Goal: Information Seeking & Learning: Learn about a topic

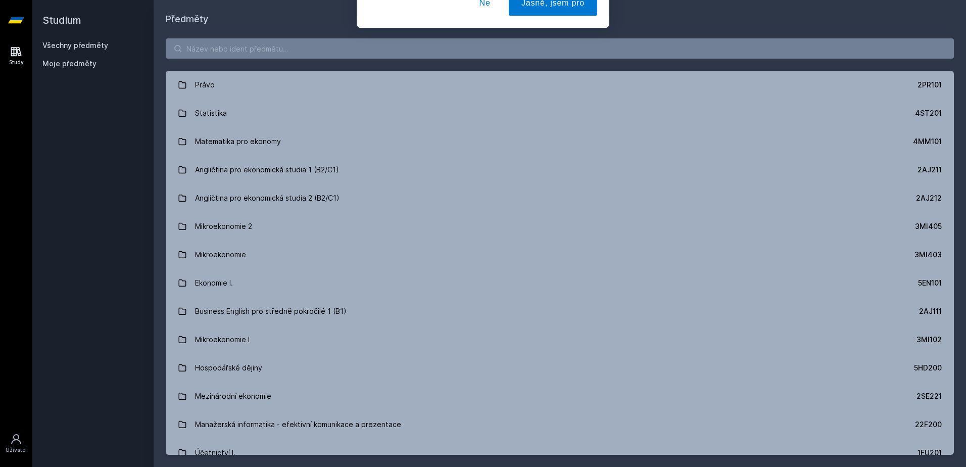
click at [268, 55] on div "[PERSON_NAME] dostávat tipy ohledně studia, nových testů, hodnocení učitelů a p…" at bounding box center [483, 45] width 966 height 90
click at [258, 51] on div "[PERSON_NAME] dostávat tipy ohledně studia, nových testů, hodnocení učitelů a p…" at bounding box center [483, 45] width 966 height 90
click at [480, 66] on button "Ne" at bounding box center [485, 65] width 36 height 25
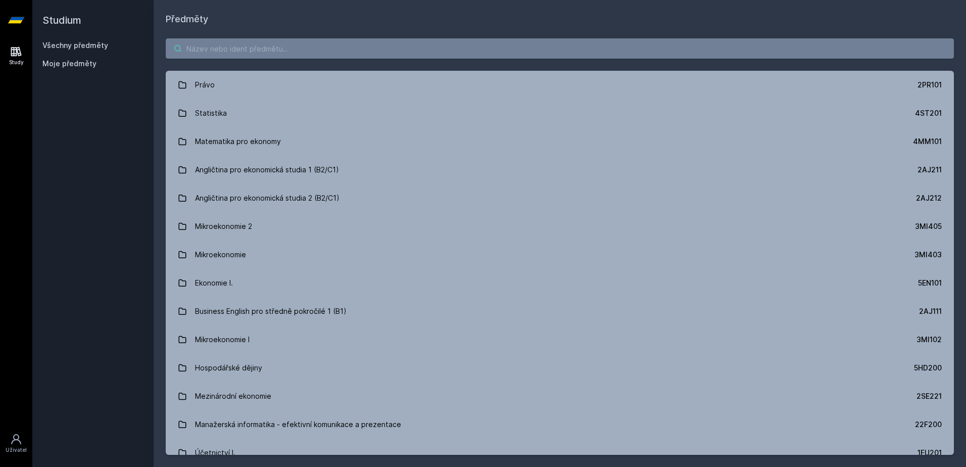
click at [273, 41] on input "search" at bounding box center [560, 48] width 788 height 20
paste input "[PERSON_NAME], Ph.D."
type input "[PERSON_NAME], Ph.D."
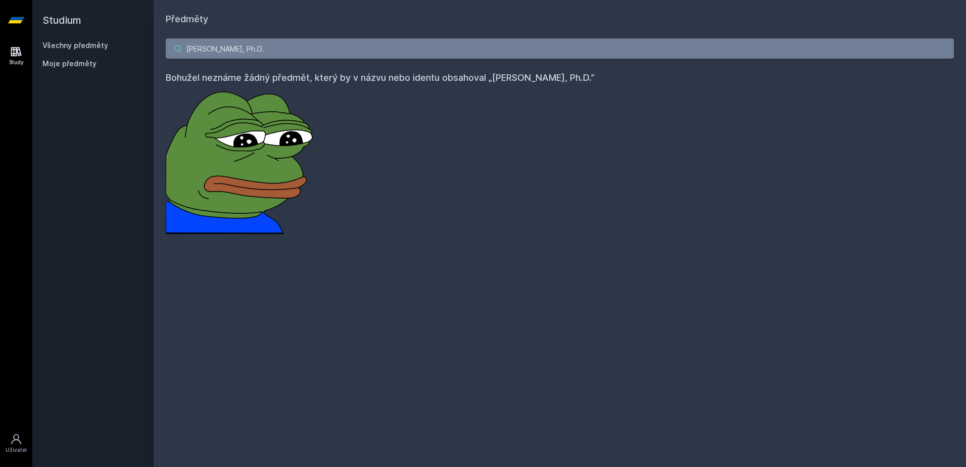
drag, startPoint x: 296, startPoint y: 48, endPoint x: 91, endPoint y: 41, distance: 205.7
click at [97, 41] on div "Studium Všechny předměty Moje předměty Předměty [PERSON_NAME], Ph.D. Bohužel ne…" at bounding box center [498, 233] width 933 height 467
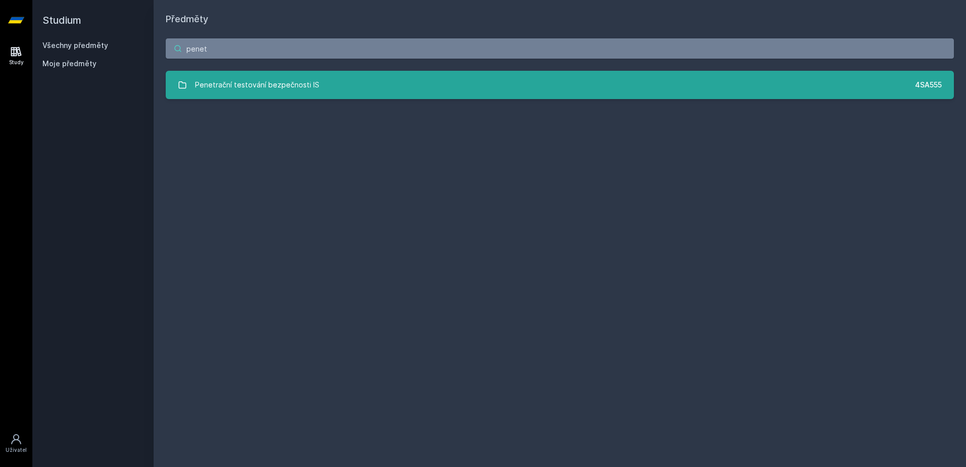
type input "penet"
click at [261, 83] on div "Penetrační testování bezpečnosti IS" at bounding box center [257, 85] width 124 height 20
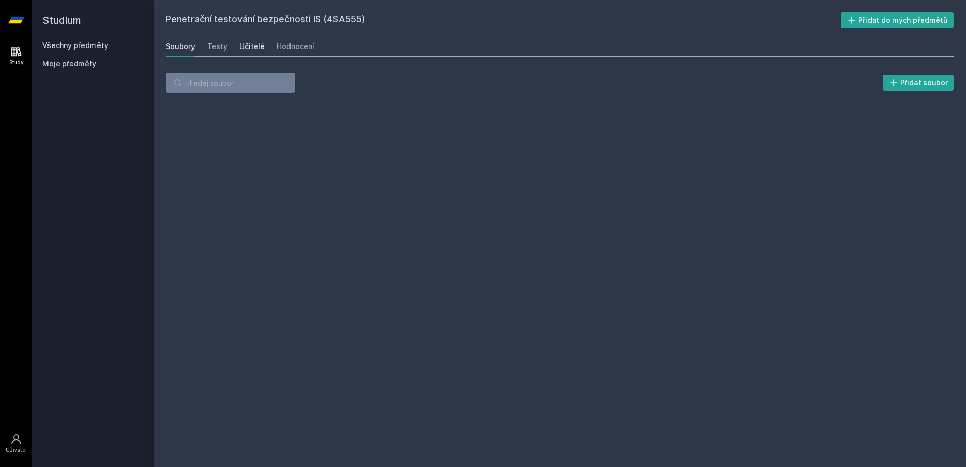
click at [251, 37] on link "Učitelé" at bounding box center [251, 46] width 25 height 20
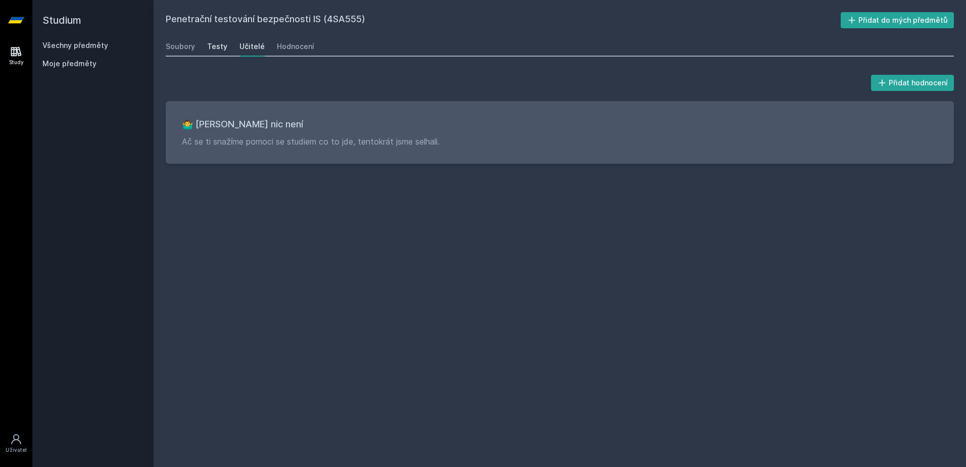
click at [212, 46] on div "Testy" at bounding box center [217, 46] width 20 height 10
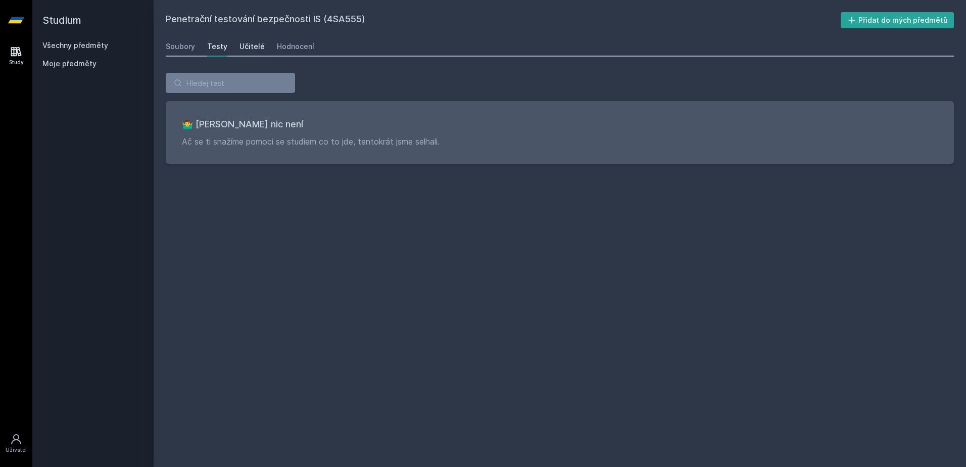
click at [261, 46] on div "Učitelé" at bounding box center [251, 46] width 25 height 10
